Goal: Information Seeking & Learning: Check status

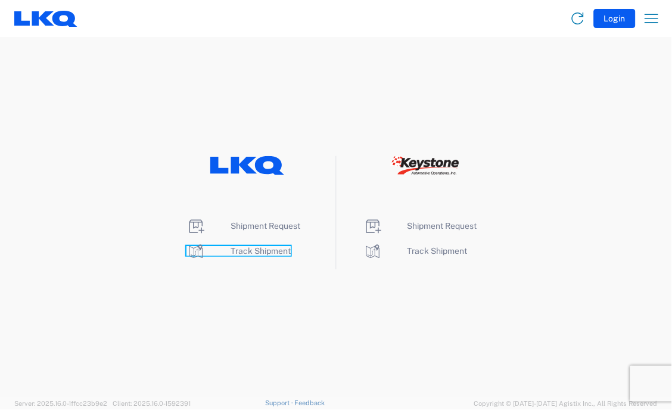
click at [251, 251] on span "Track Shipment" at bounding box center [260, 251] width 60 height 10
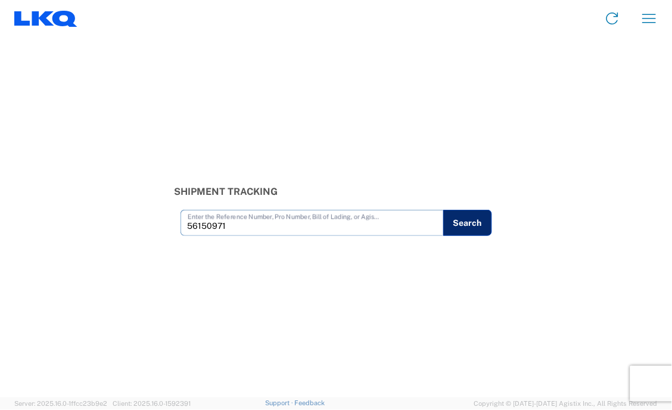
type input "56150971"
click at [462, 219] on button "Search" at bounding box center [467, 223] width 49 height 26
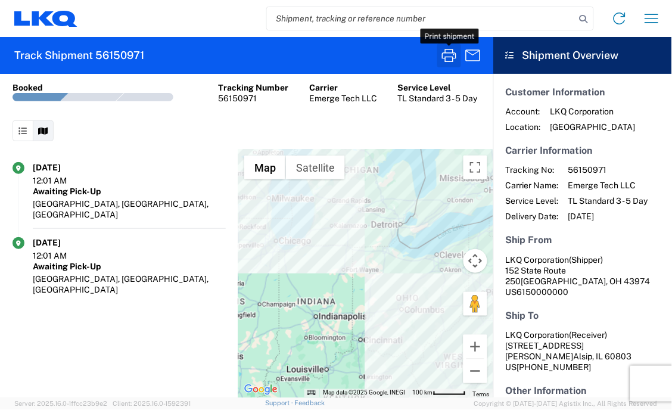
click at [449, 55] on icon "button" at bounding box center [448, 55] width 19 height 19
